Goal: Task Accomplishment & Management: Manage account settings

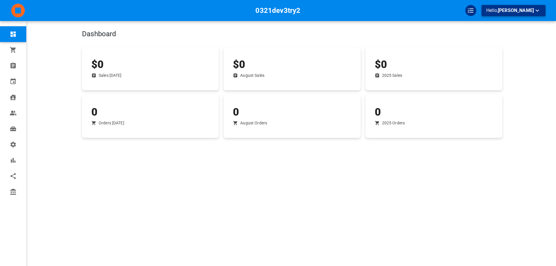
click at [500, 15] on button "Hello, Omar Tahir" at bounding box center [514, 10] width 64 height 11
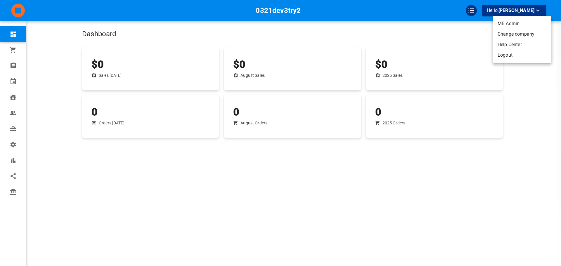
click at [505, 52] on li "Logout" at bounding box center [522, 55] width 58 height 11
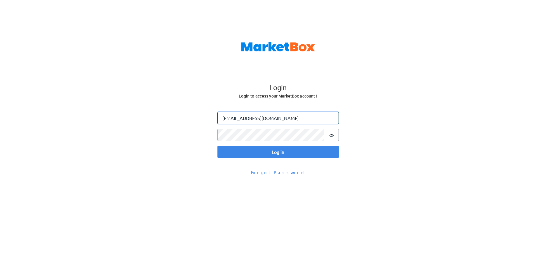
click at [234, 115] on input "[EMAIL_ADDRESS][DOMAIN_NAME]" at bounding box center [278, 118] width 121 height 12
type input "[PERSON_NAME][EMAIL_ADDRESS][DOMAIN_NAME]"
click at [218, 146] on button "Log in" at bounding box center [278, 152] width 121 height 12
